Goal: Transaction & Acquisition: Purchase product/service

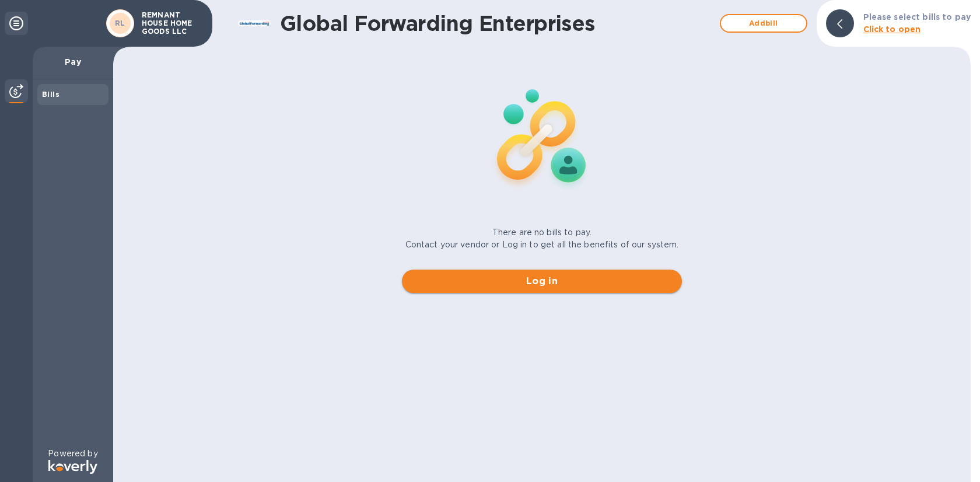
click at [478, 280] on span "Log in" at bounding box center [541, 281] width 261 height 14
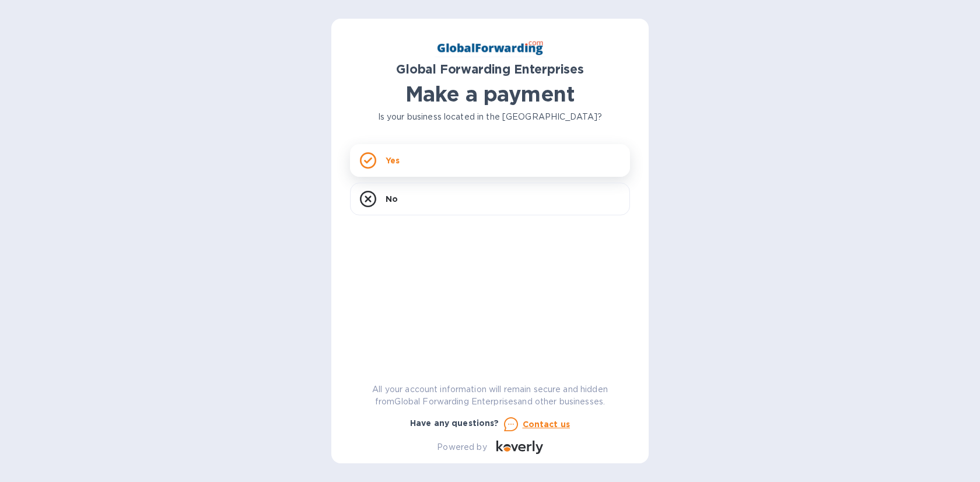
click at [499, 165] on div "Yes" at bounding box center [490, 160] width 280 height 33
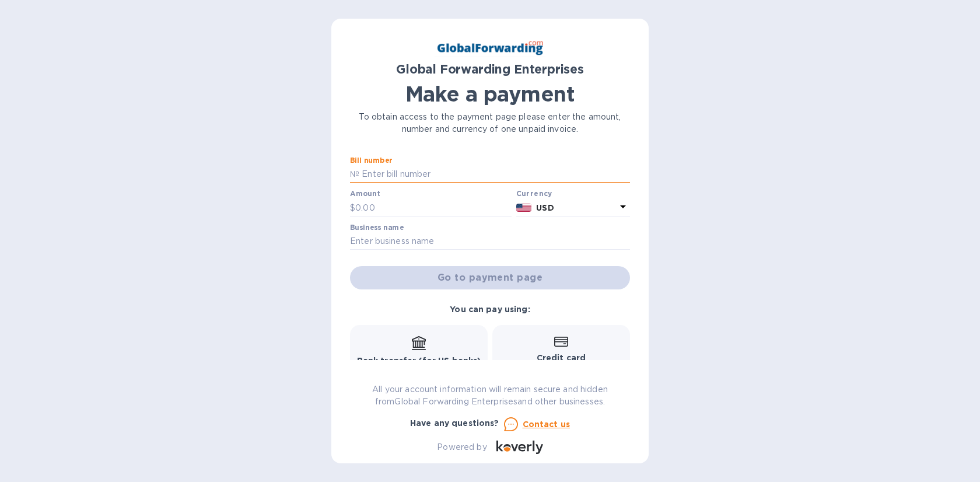
click at [429, 173] on input "text" at bounding box center [494, 174] width 271 height 17
paste input "GFE11757247"
type input "GFE11757247"
click at [405, 208] on input "text" at bounding box center [433, 207] width 156 height 17
paste input "492.20"
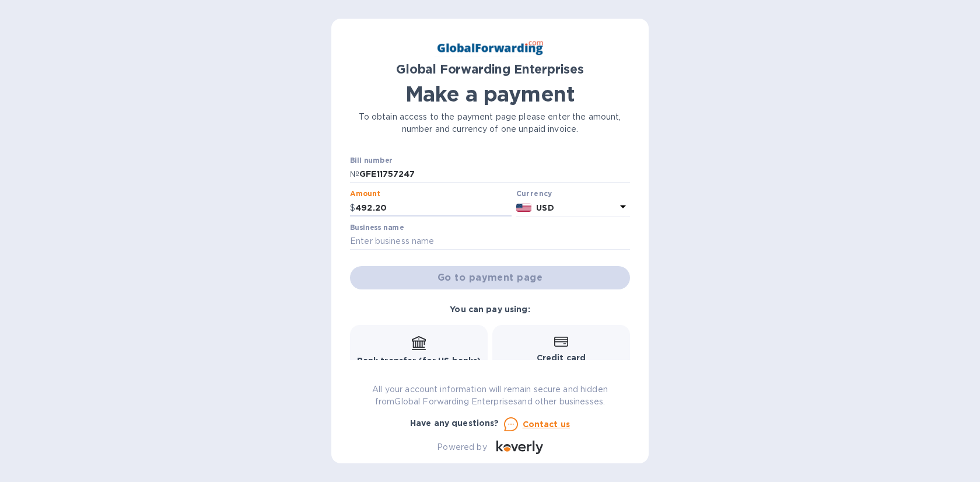
type input "492.20"
click at [457, 230] on div "Business name" at bounding box center [490, 236] width 280 height 27
click at [429, 243] on input "text" at bounding box center [490, 241] width 280 height 17
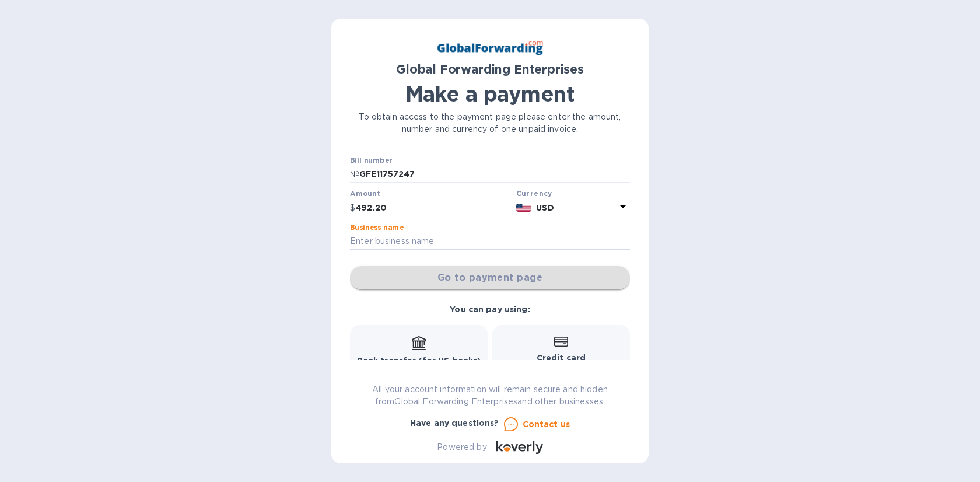
paste input "[PERSON_NAME]"
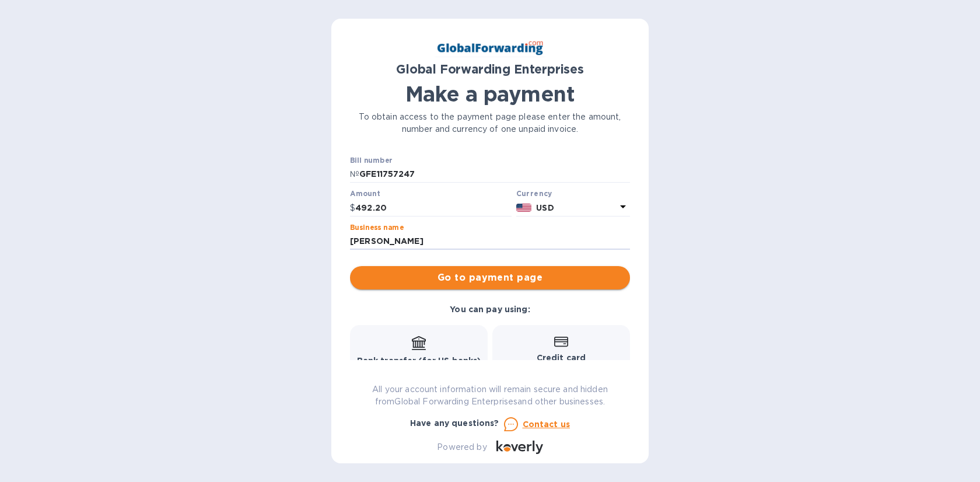
type input "[PERSON_NAME]"
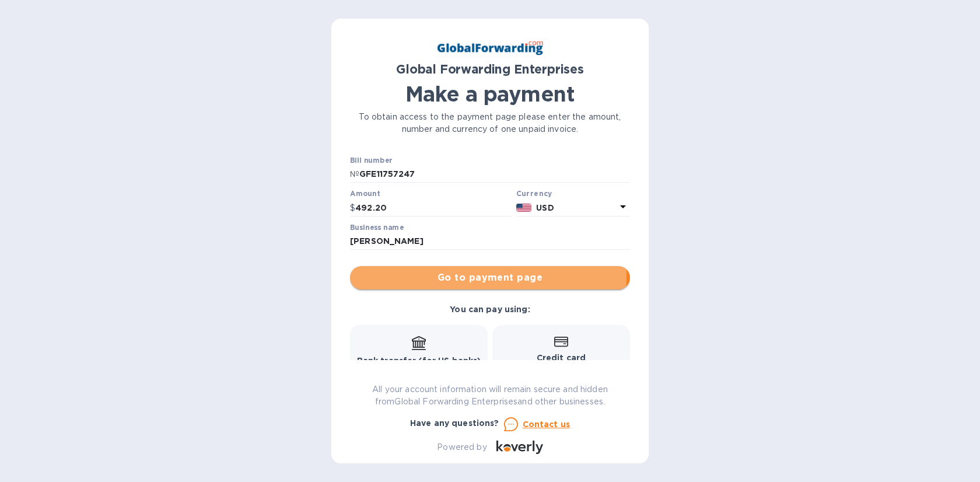
click at [473, 275] on span "Go to payment page" at bounding box center [489, 278] width 261 height 14
